Goal: Task Accomplishment & Management: Use online tool/utility

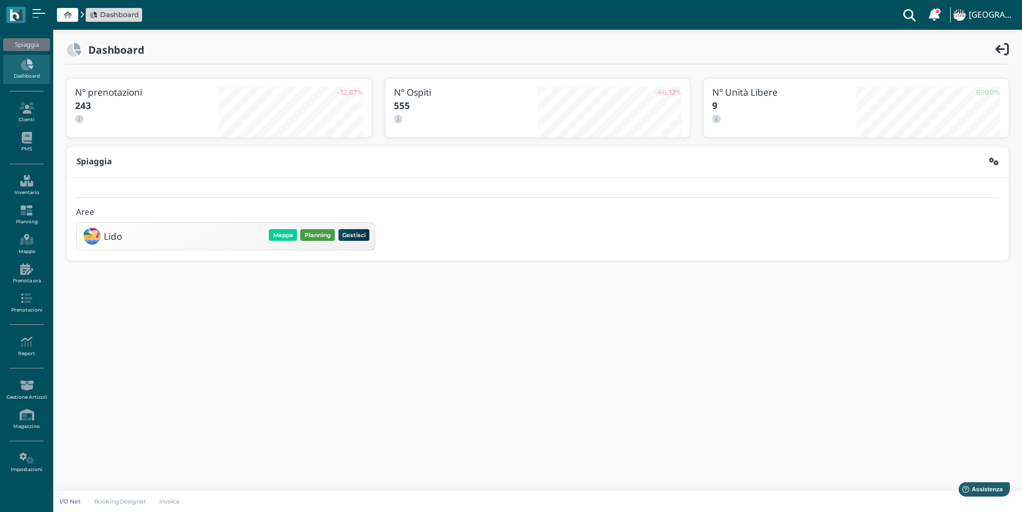
click at [312, 230] on button "Planning" at bounding box center [317, 235] width 35 height 12
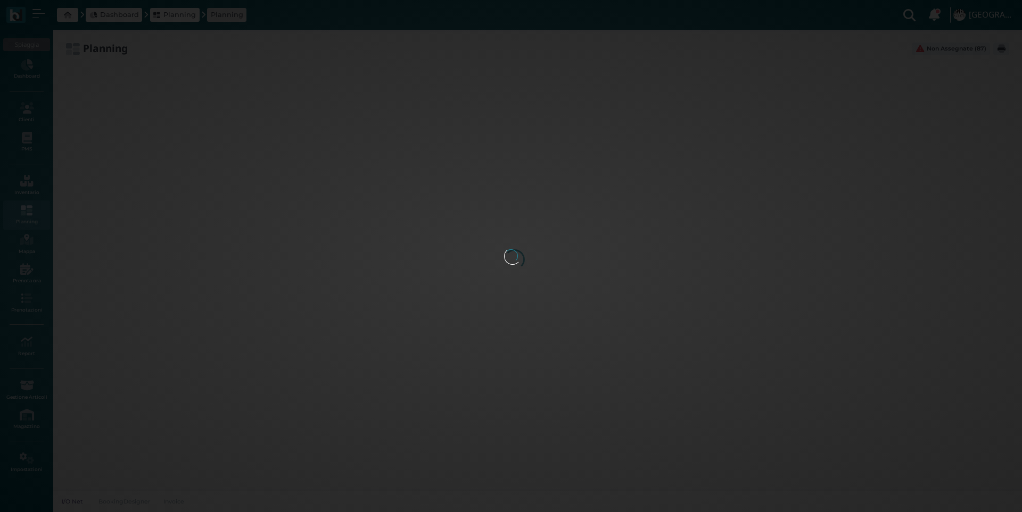
type input "3.8"
type input "100"
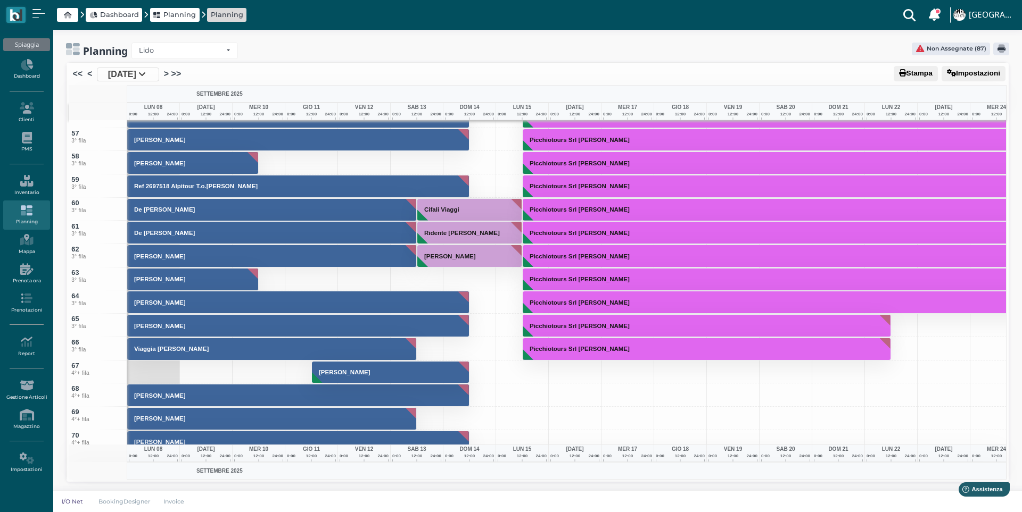
scroll to position [1277, 0]
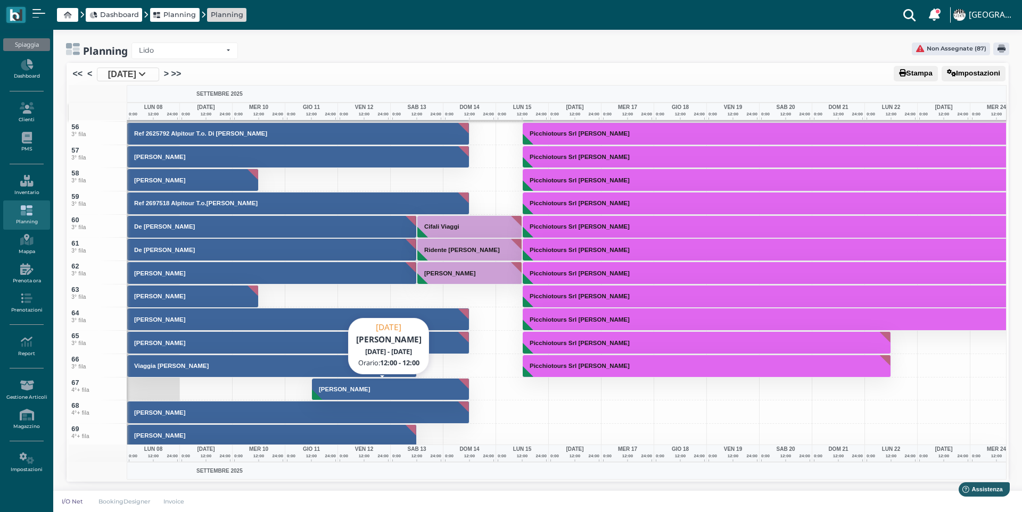
click at [356, 393] on button "Leonetti Antonio" at bounding box center [390, 389] width 157 height 23
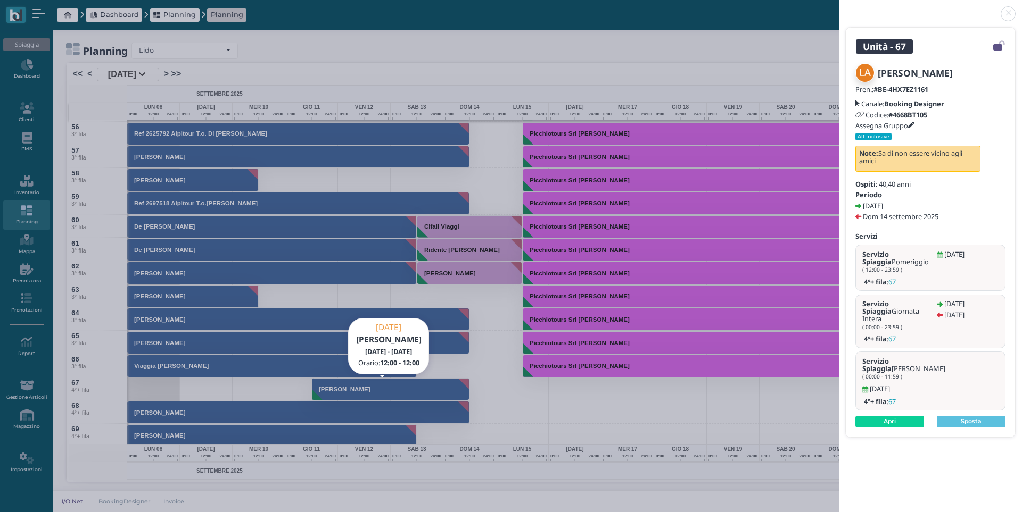
click at [356, 393] on div "Unità - 67 Leonetti Antonio Pren.: #BE-4HX7EZ1161 Canale: Booking Designer Codi…" at bounding box center [511, 256] width 1022 height 512
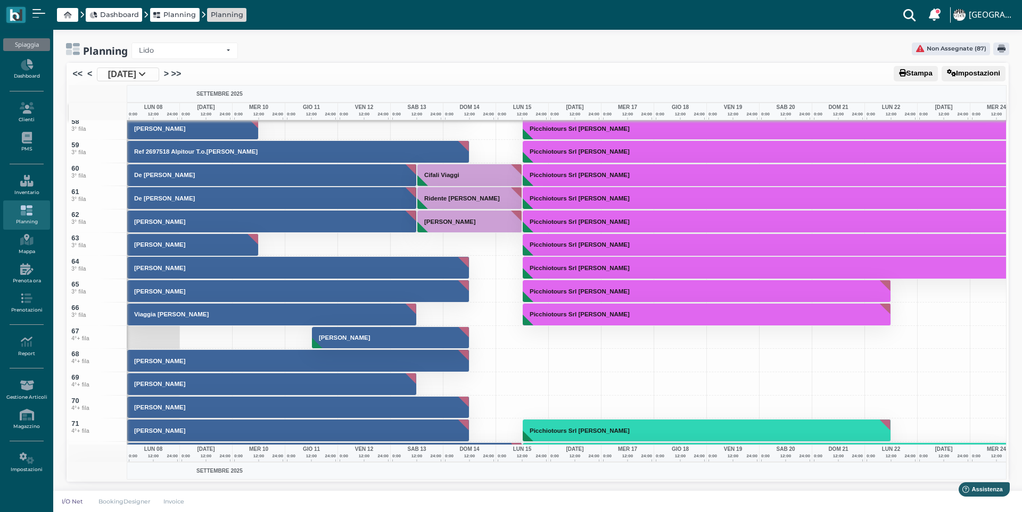
scroll to position [1330, 0]
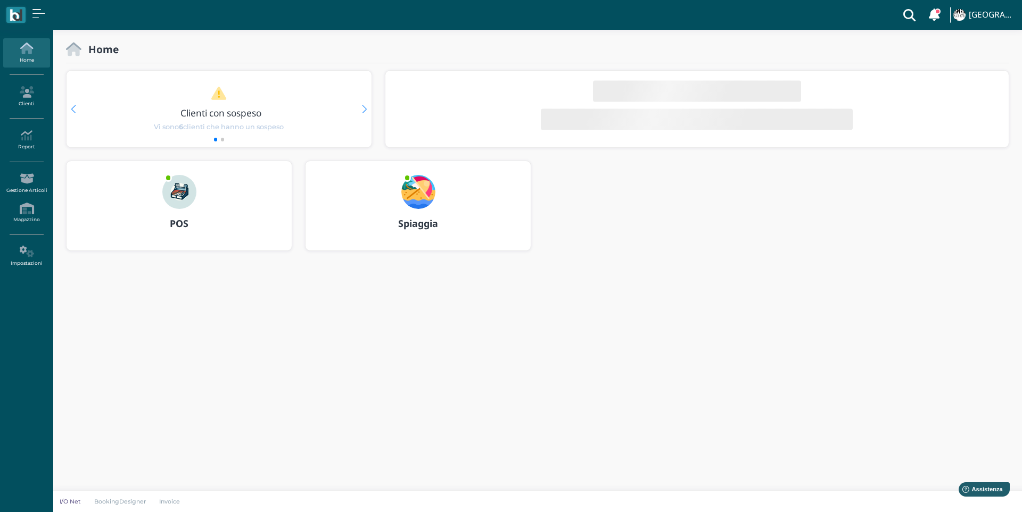
click at [413, 190] on img at bounding box center [418, 192] width 34 height 34
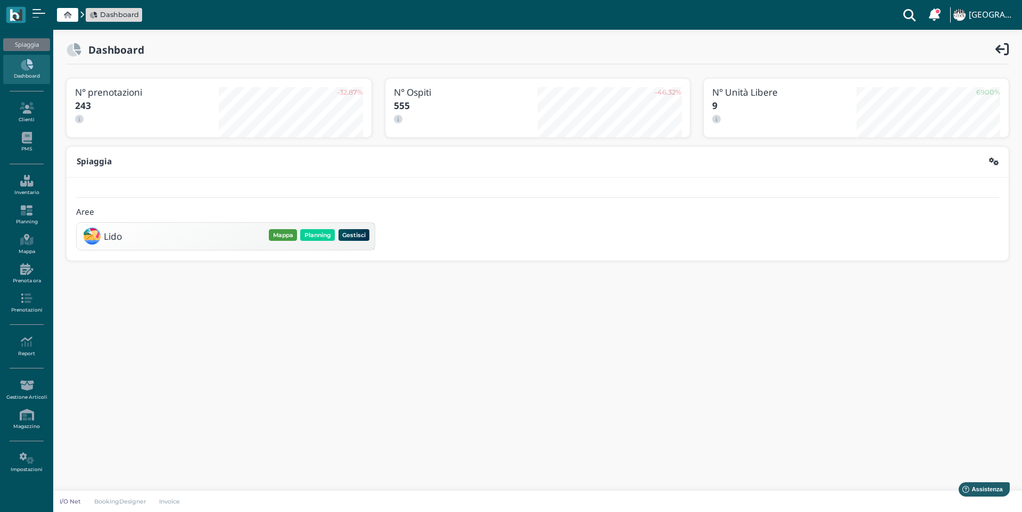
click at [279, 237] on button "Mappa" at bounding box center [283, 235] width 28 height 12
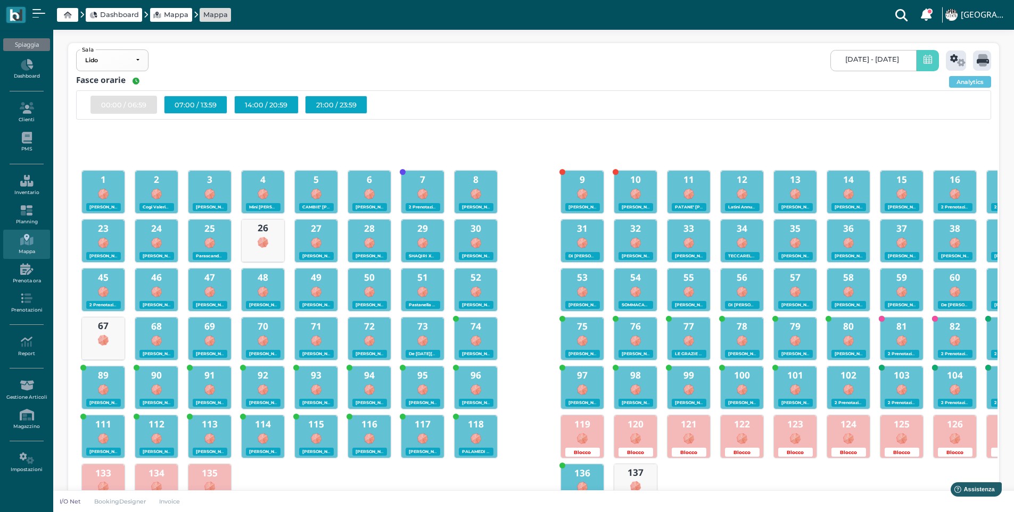
click at [797, 234] on div "35 [PERSON_NAME] ( Milleura T.o. [PERSON_NAME] Sabino ) - 00:00 - 3" at bounding box center [795, 240] width 42 height 40
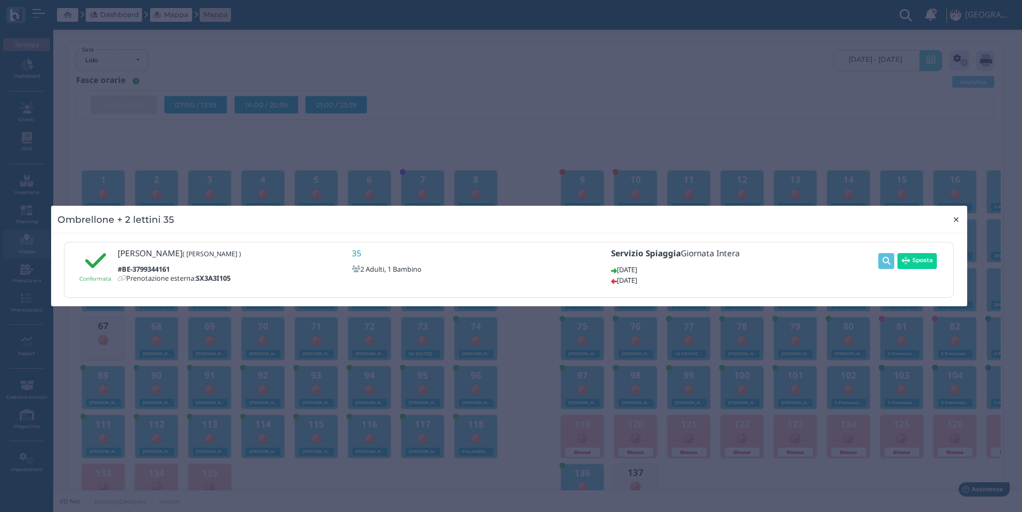
click at [961, 219] on button "×" at bounding box center [956, 219] width 22 height 27
